Goal: Task Accomplishment & Management: Manage account settings

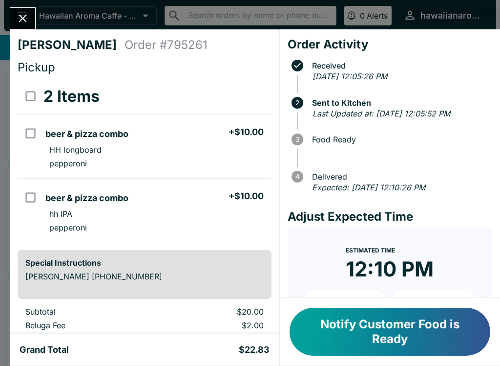
click at [419, 346] on button "Notify Customer Food is Ready" at bounding box center [390, 331] width 201 height 48
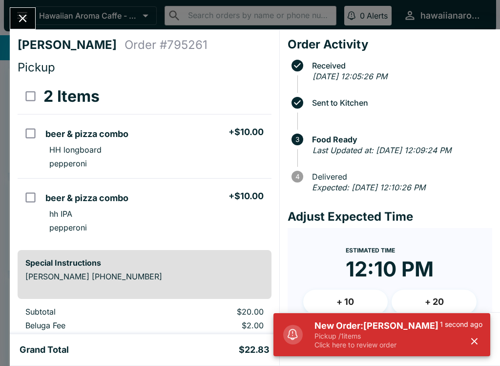
click at [18, 19] on icon "Close" at bounding box center [22, 18] width 13 height 13
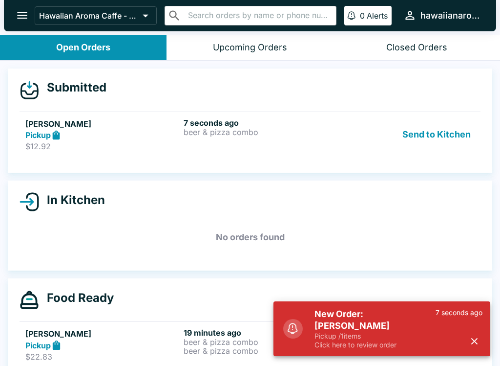
click at [394, 336] on p "Pickup / 1 items" at bounding box center [375, 335] width 121 height 9
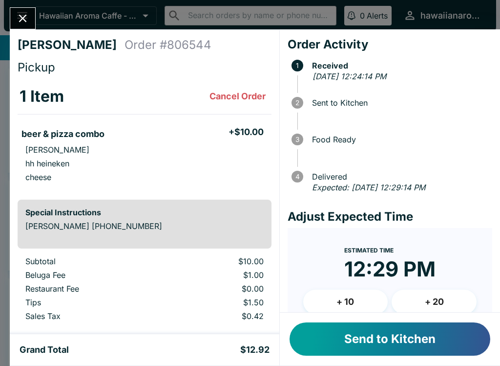
click at [446, 125] on span at bounding box center [395, 125] width 195 height 10
click at [414, 302] on button "+ 20" at bounding box center [434, 301] width 85 height 24
click at [361, 339] on button "Send to Kitchen" at bounding box center [390, 338] width 201 height 33
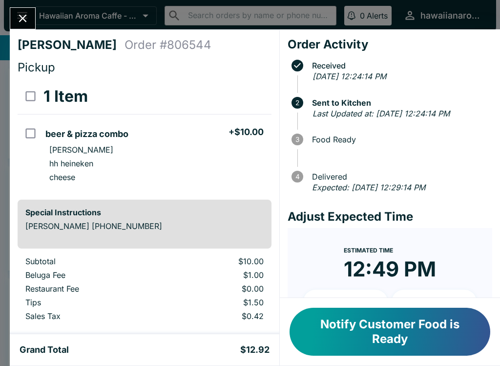
click at [34, 20] on button "Close" at bounding box center [22, 18] width 25 height 21
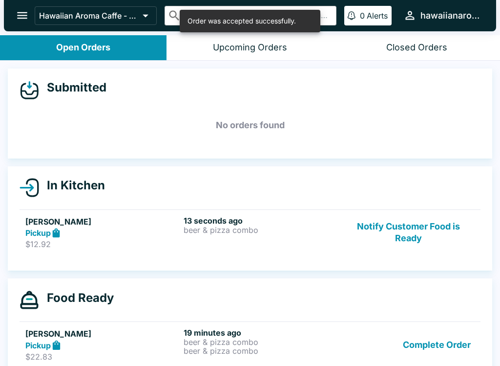
click at [442, 330] on button "Complete Order" at bounding box center [437, 344] width 76 height 34
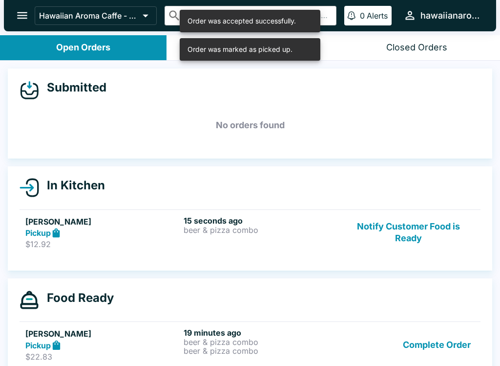
click at [219, 238] on div "15 seconds ago beer & pizza combo" at bounding box center [261, 233] width 154 height 34
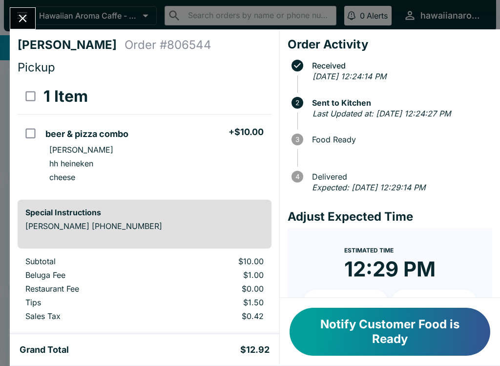
click at [11, 20] on button "Close" at bounding box center [22, 18] width 25 height 21
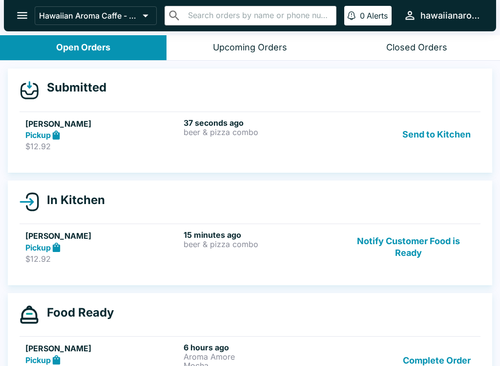
click at [246, 129] on p "beer & pizza combo" at bounding box center [261, 132] width 154 height 9
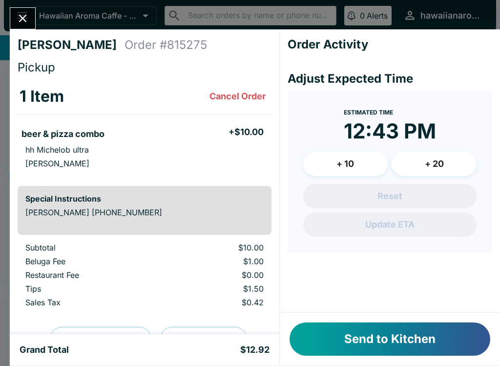
click at [272, 134] on li "beer & pizza combo + $10.00" at bounding box center [145, 132] width 254 height 21
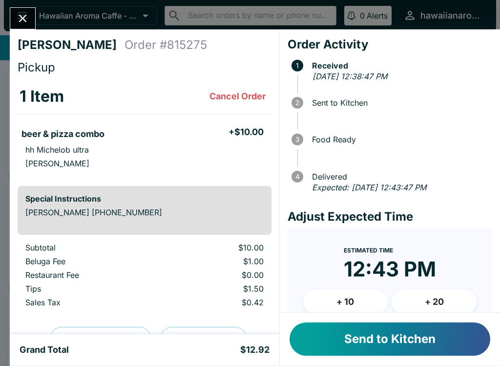
click at [353, 341] on button "Send to Kitchen" at bounding box center [390, 338] width 201 height 33
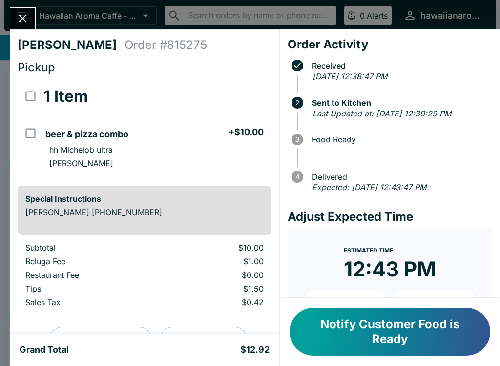
click at [454, 335] on button "Notify Customer Food is Ready" at bounding box center [390, 331] width 201 height 48
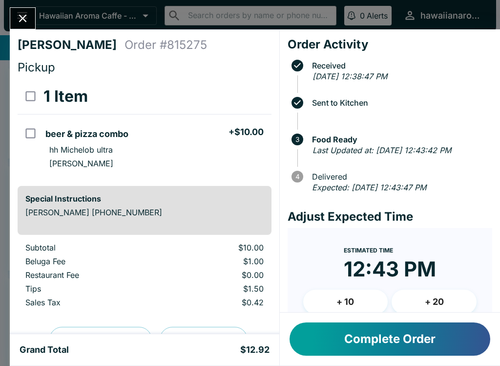
click at [31, 136] on input "orders table" at bounding box center [31, 133] width 22 height 22
checkbox input "true"
click at [309, 343] on button "Complete Order" at bounding box center [390, 338] width 201 height 33
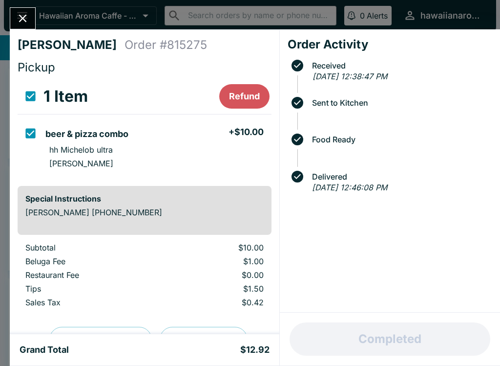
click at [16, 12] on button "Close" at bounding box center [22, 18] width 25 height 21
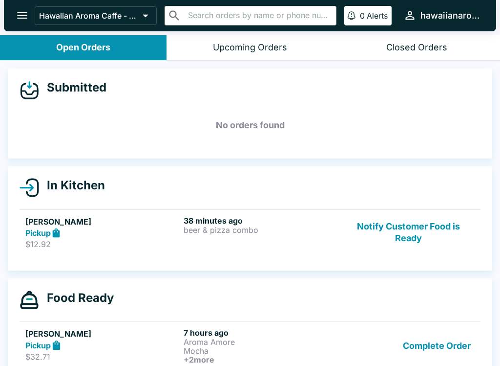
click at [409, 237] on button "Notify Customer Food is Ready" at bounding box center [409, 233] width 132 height 34
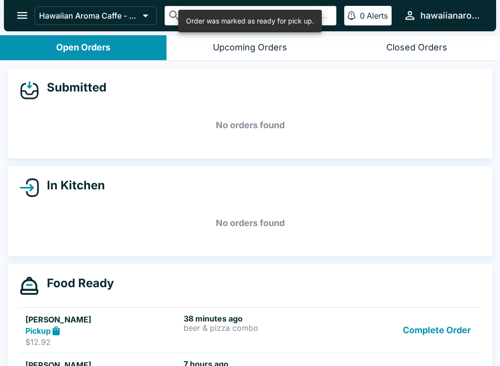
click at [432, 337] on button "Complete Order" at bounding box center [437, 330] width 76 height 34
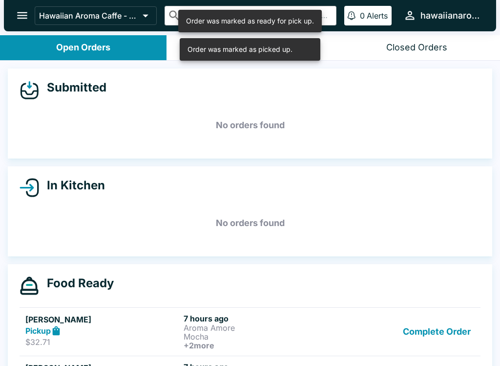
click at [431, 327] on button "Complete Order" at bounding box center [437, 331] width 76 height 36
click at [445, 313] on button "Complete Order" at bounding box center [437, 330] width 76 height 34
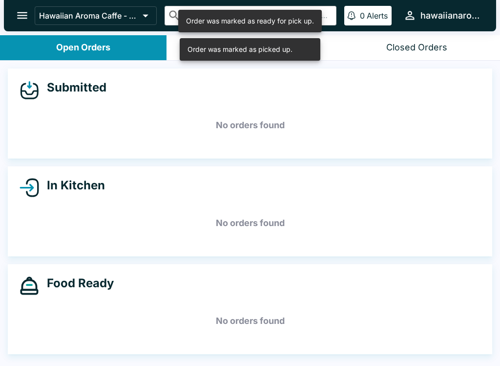
click at [25, 10] on icon "open drawer" at bounding box center [22, 15] width 13 height 13
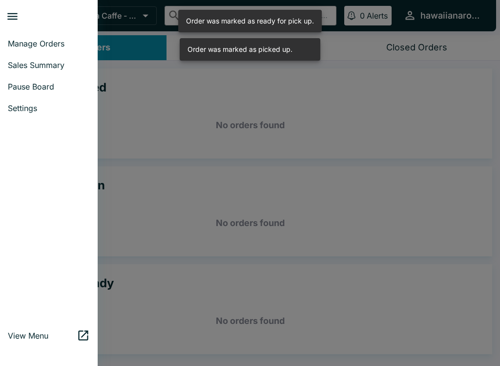
click at [19, 69] on span "Sales Summary" at bounding box center [49, 65] width 82 height 10
select select "03:00"
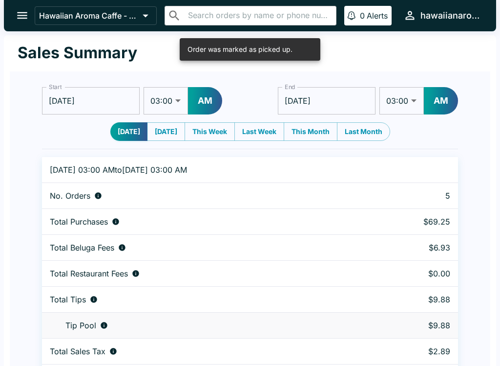
scroll to position [30, 0]
